Goal: Find contact information: Obtain details needed to contact an individual or organization

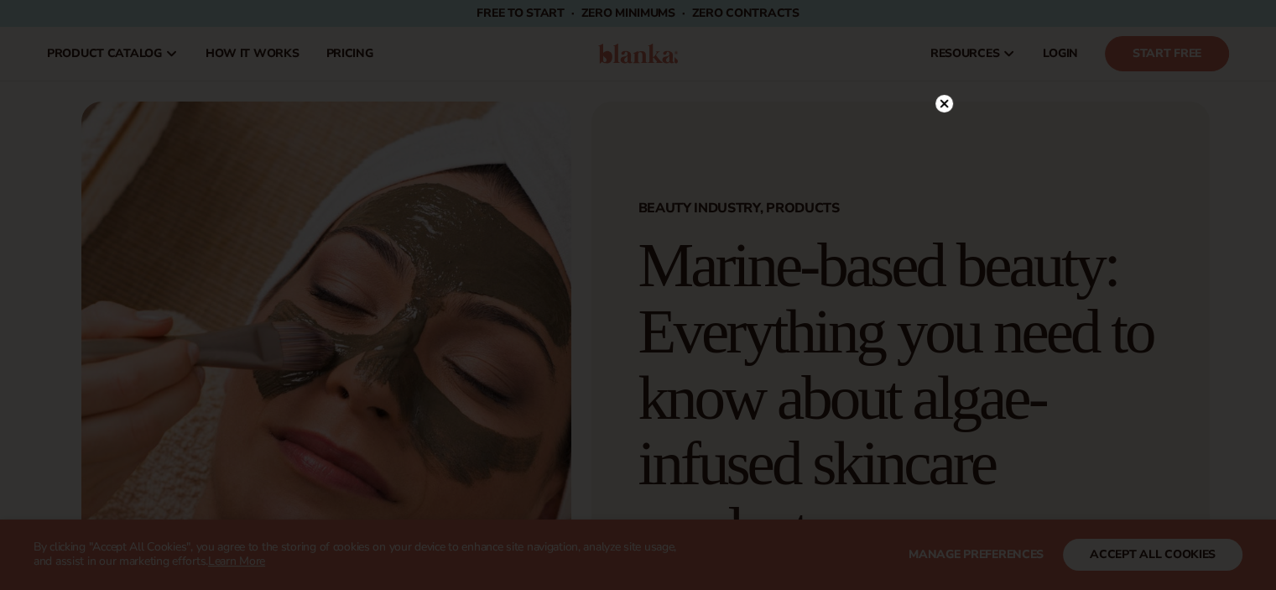
click at [944, 99] on circle at bounding box center [945, 104] width 18 height 18
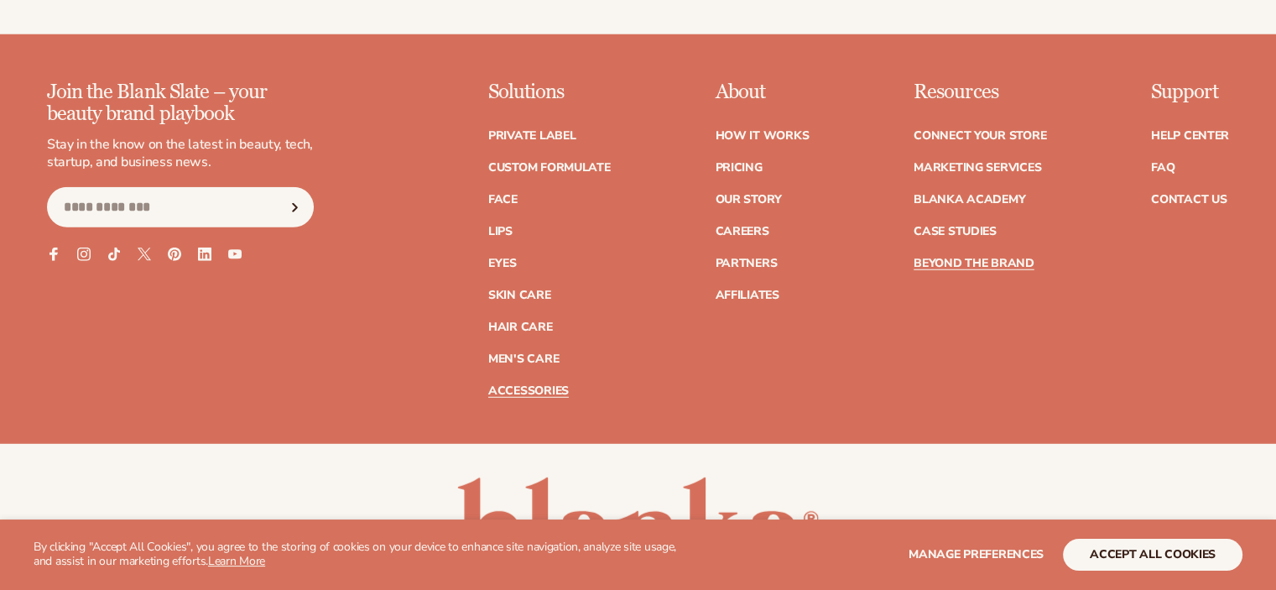
scroll to position [4672, 0]
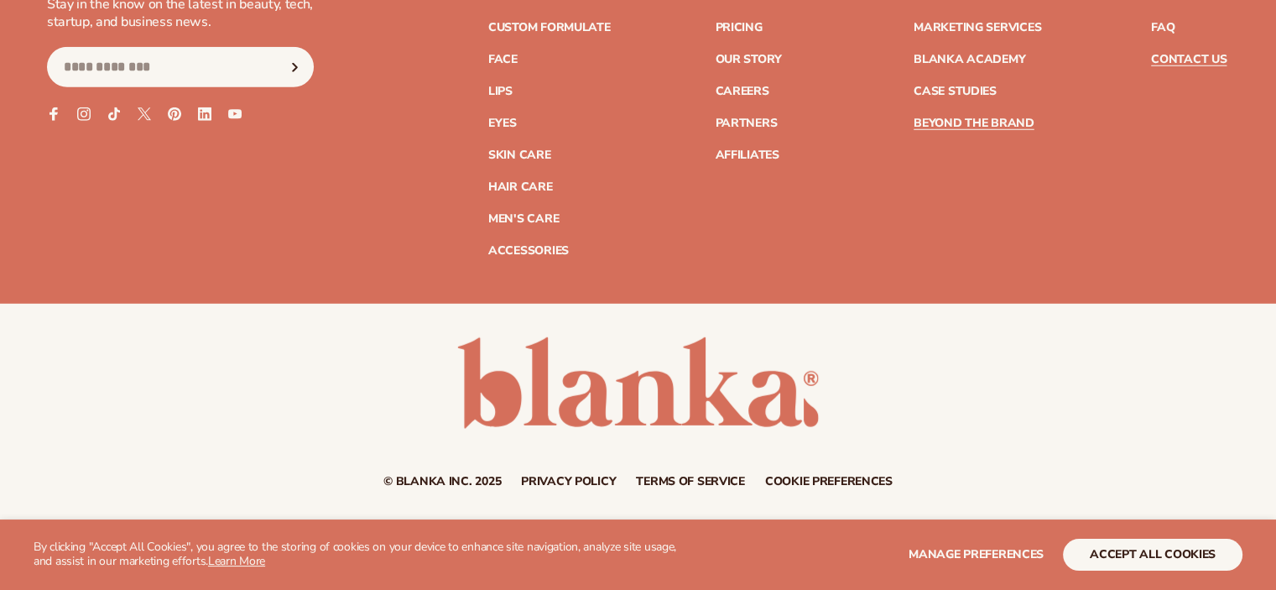
click at [1166, 60] on link "Contact Us" at bounding box center [1189, 60] width 76 height 12
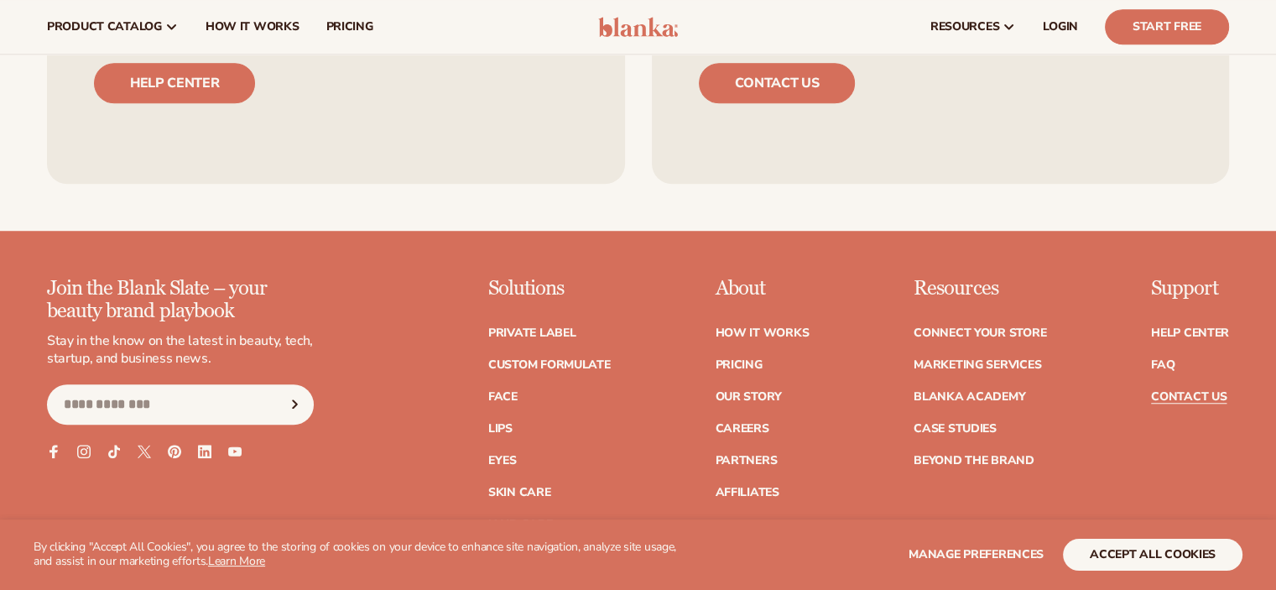
scroll to position [1041, 0]
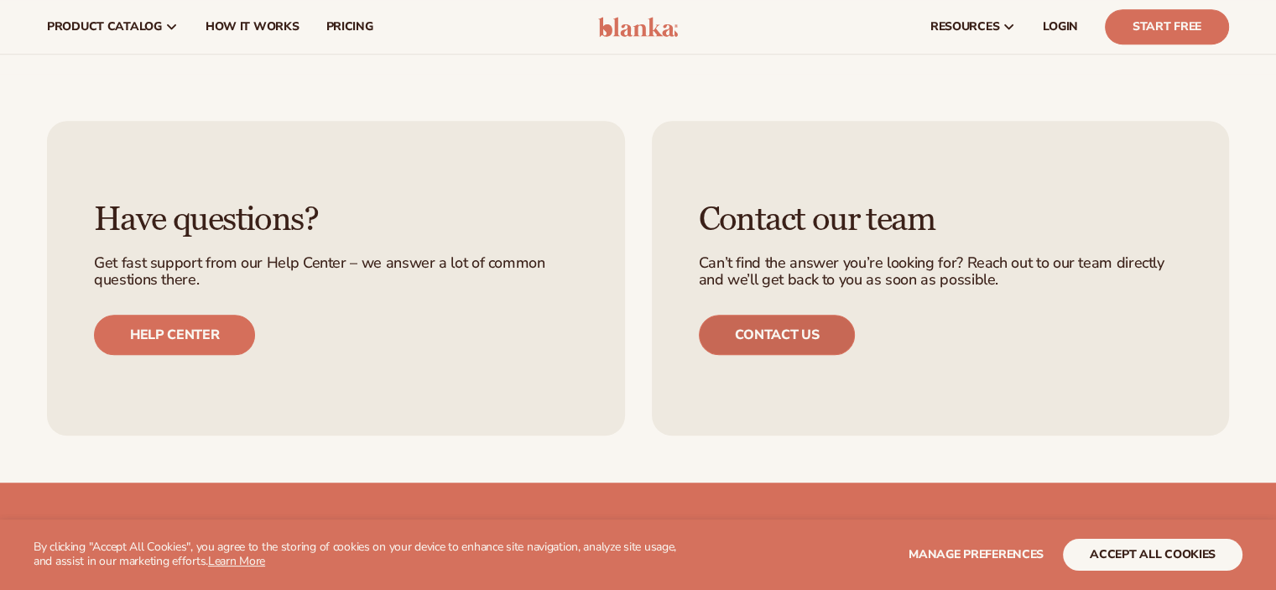
click at [799, 341] on link "Contact us" at bounding box center [777, 335] width 157 height 40
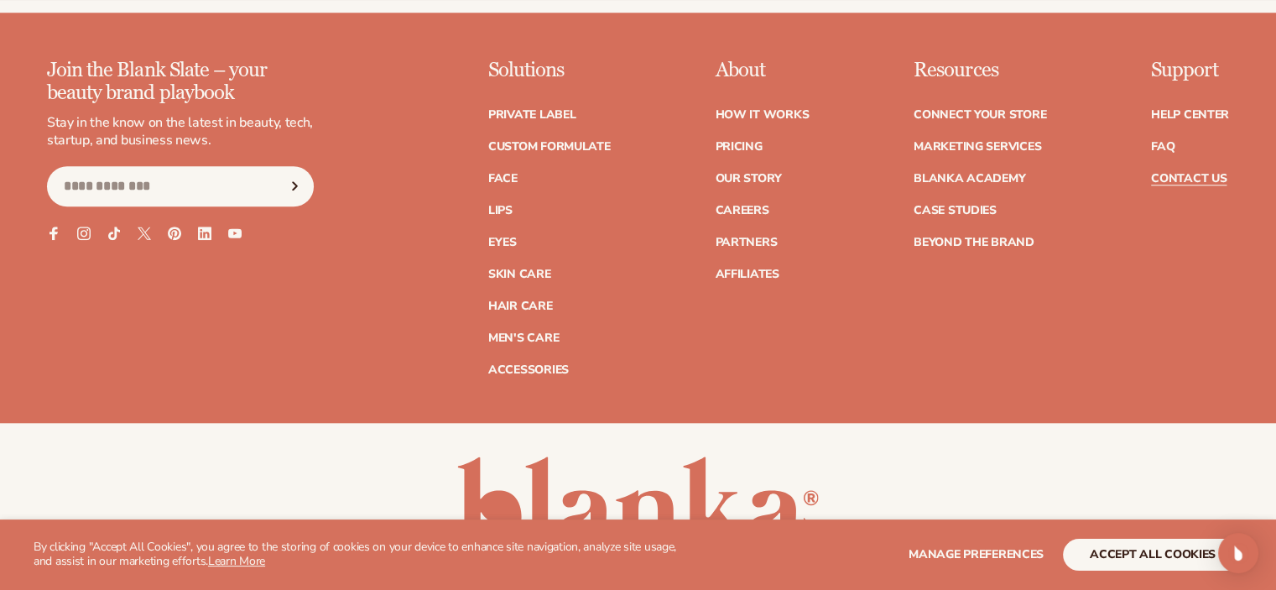
scroll to position [1628, 0]
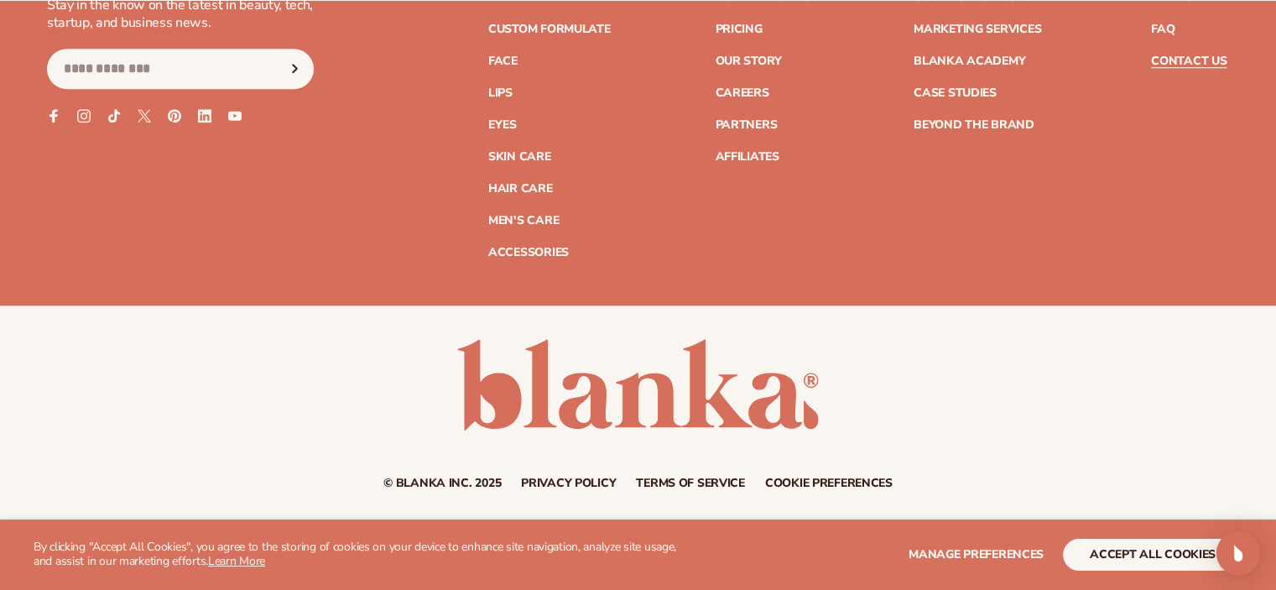
click at [1240, 556] on img "Open Intercom Messenger" at bounding box center [1239, 553] width 22 height 22
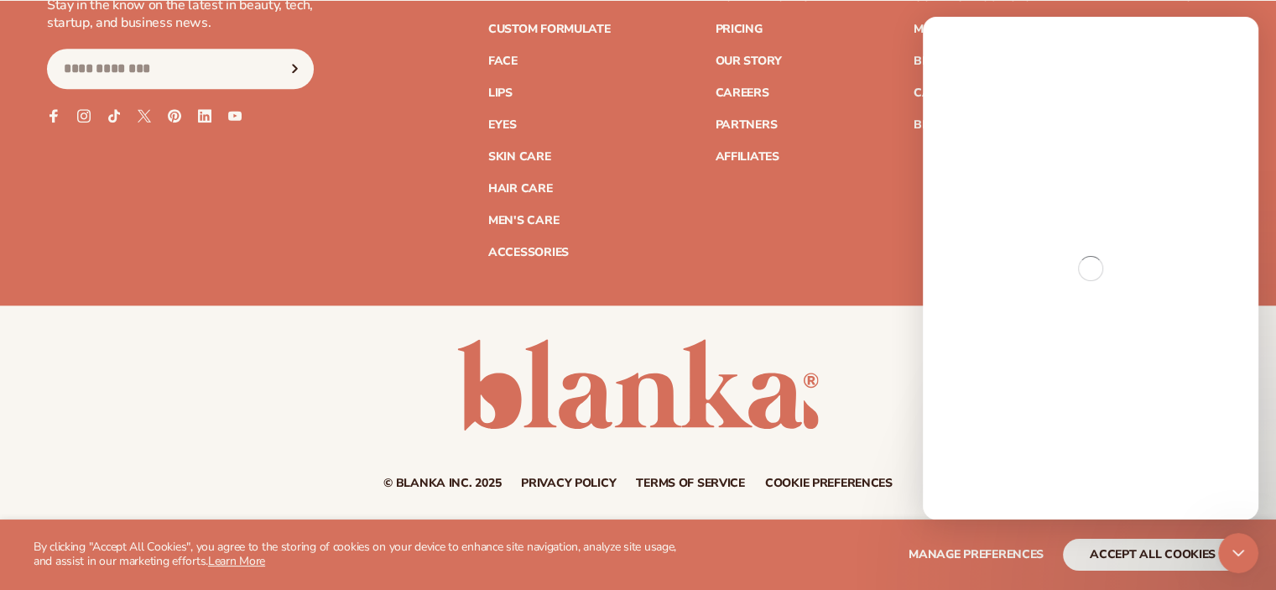
scroll to position [1460, 0]
